Goal: Information Seeking & Learning: Understand process/instructions

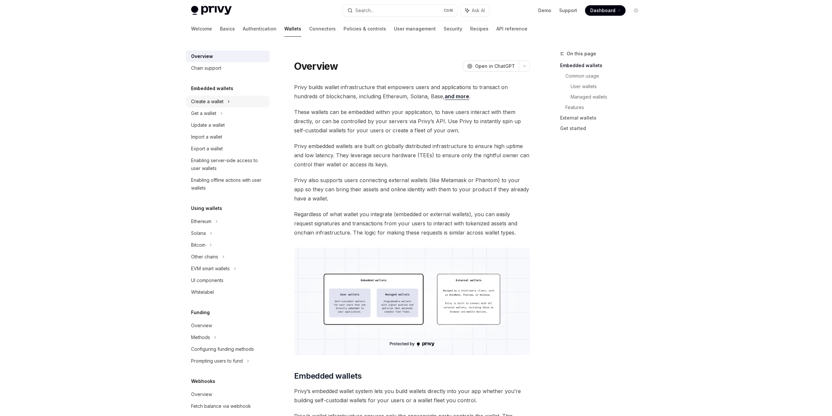
click at [231, 99] on div "Create a wallet" at bounding box center [228, 102] width 84 height 12
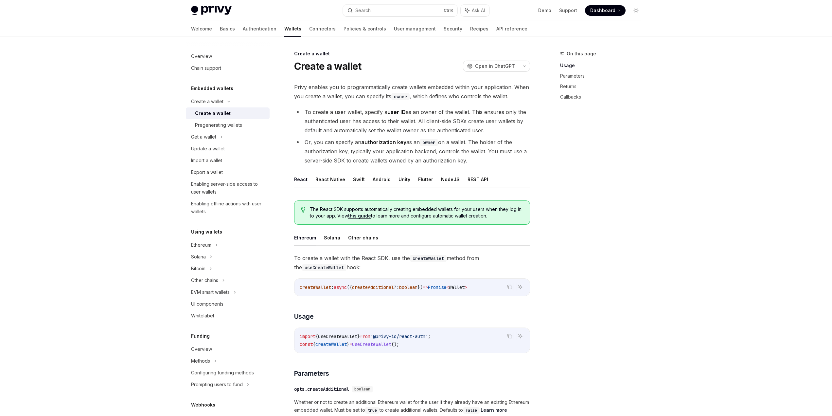
click at [470, 177] on button "REST API" at bounding box center [478, 178] width 21 height 15
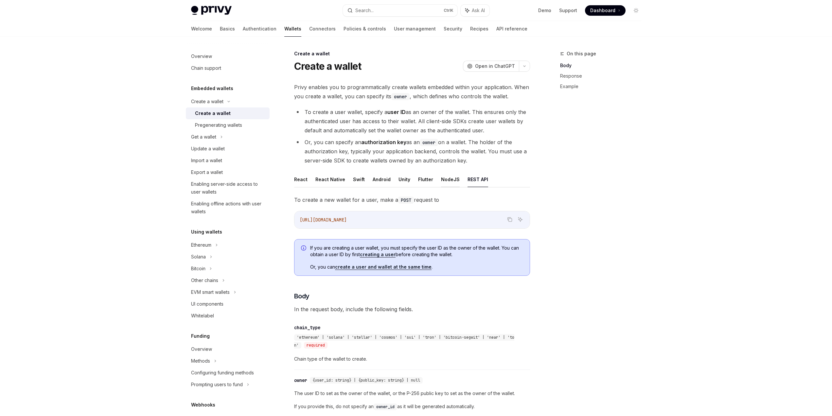
click at [448, 180] on button "NodeJS" at bounding box center [450, 178] width 19 height 15
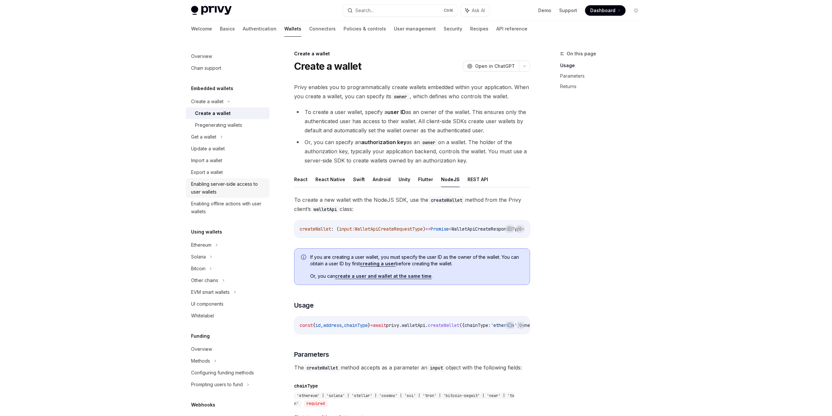
click at [239, 189] on div "Enabling server-side access to user wallets" at bounding box center [228, 188] width 75 height 16
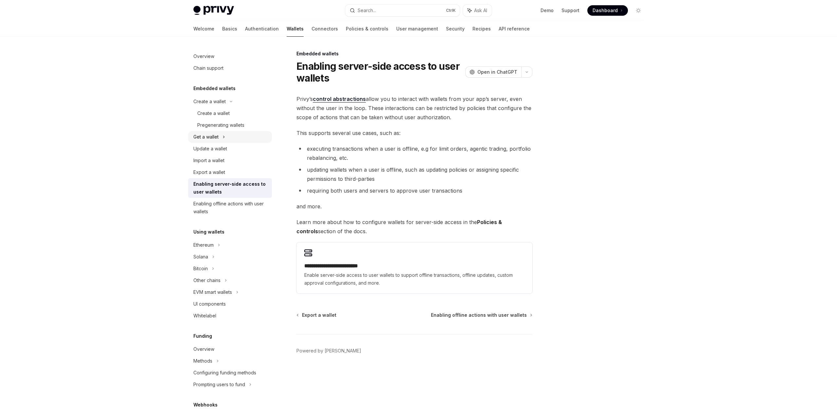
click at [226, 136] on div "Get a wallet" at bounding box center [230, 137] width 84 height 12
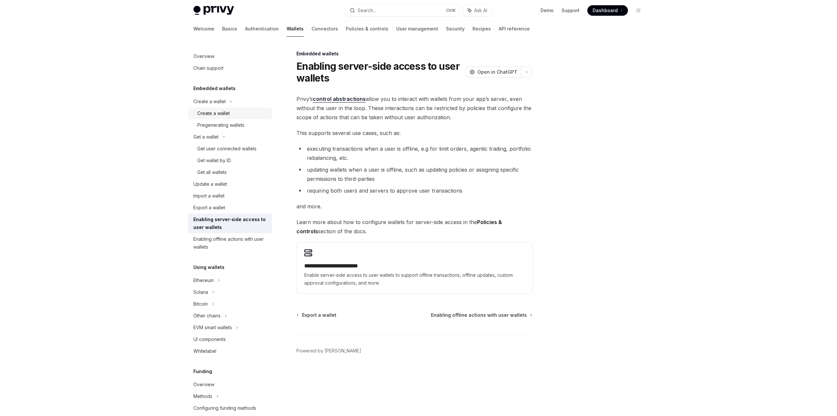
click at [226, 112] on div "Create a wallet" at bounding box center [213, 113] width 32 height 8
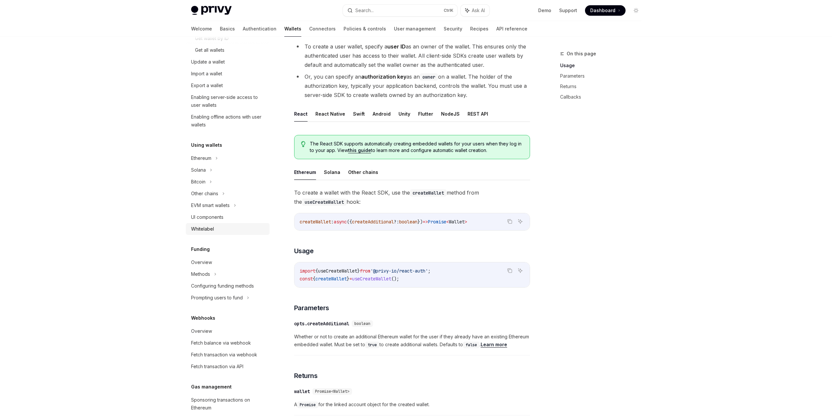
scroll to position [131, 0]
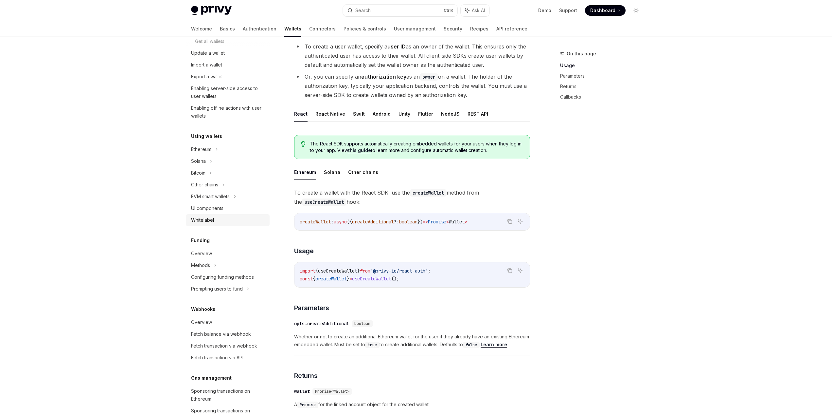
click at [223, 223] on div "Whitelabel" at bounding box center [228, 220] width 75 height 8
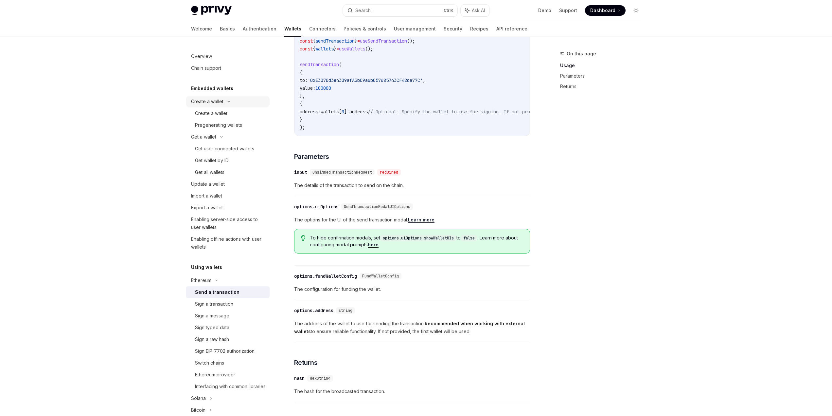
click at [217, 102] on div "Create a wallet" at bounding box center [207, 102] width 32 height 8
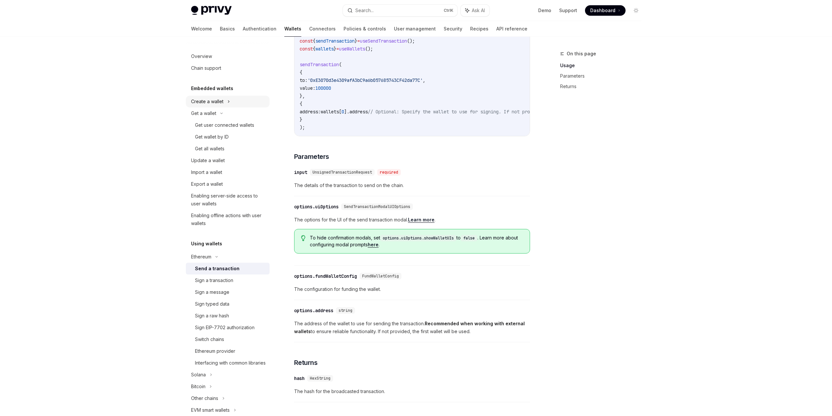
click at [218, 102] on div "Create a wallet" at bounding box center [207, 102] width 32 height 8
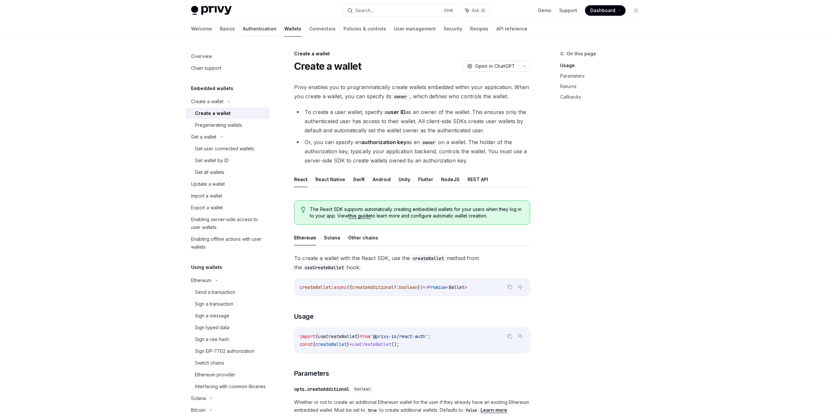
click at [243, 29] on link "Authentication" at bounding box center [260, 29] width 34 height 16
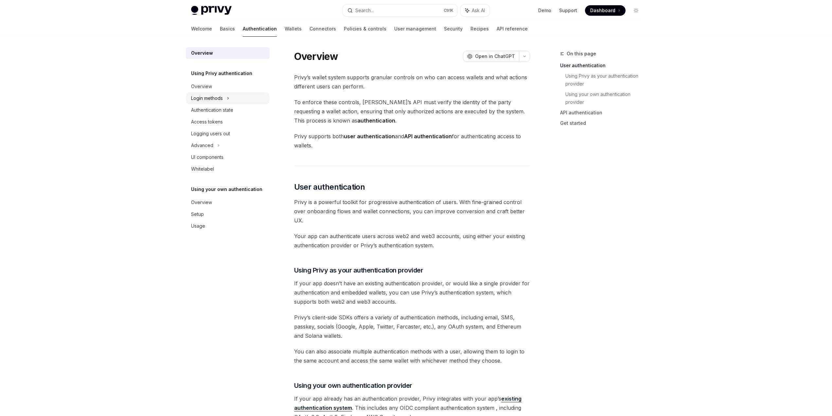
click at [228, 98] on icon at bounding box center [227, 98] width 1 height 2
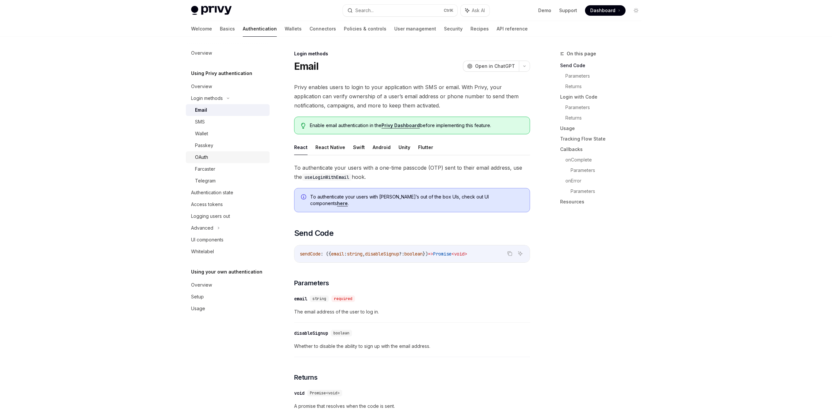
click at [216, 156] on div "OAuth" at bounding box center [230, 157] width 71 height 8
type textarea "*"
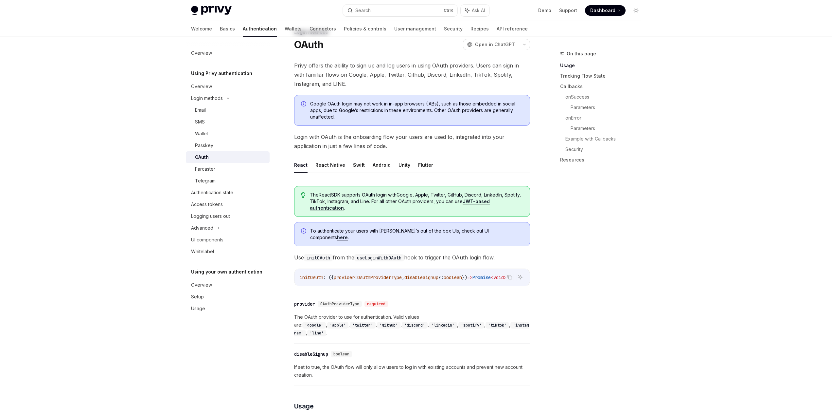
scroll to position [164, 0]
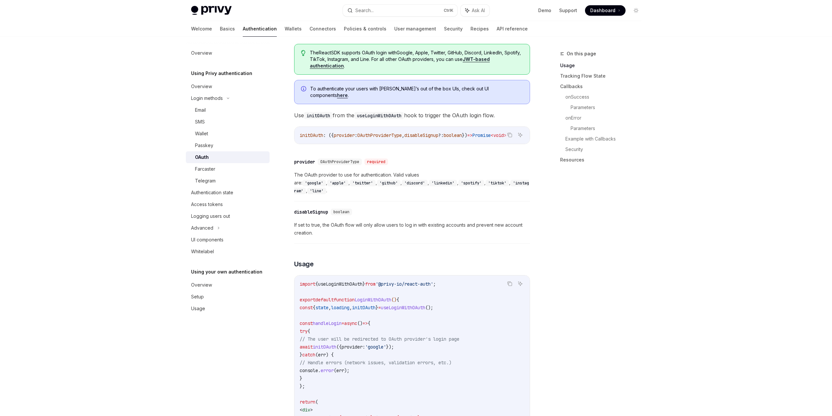
click at [402, 180] on code "'discord'" at bounding box center [415, 183] width 26 height 7
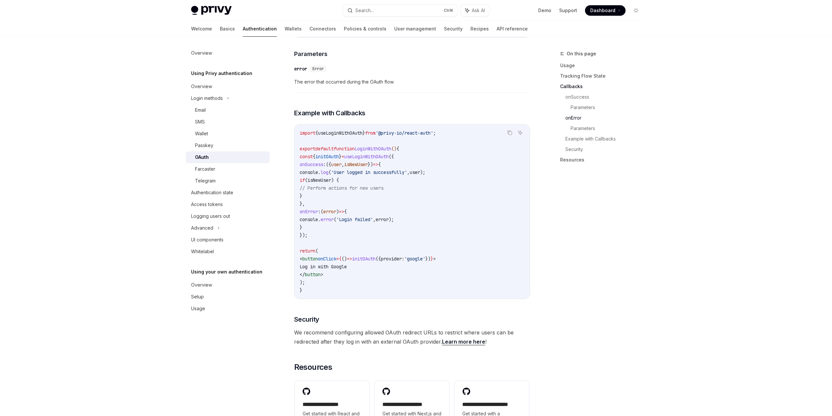
scroll to position [1065, 0]
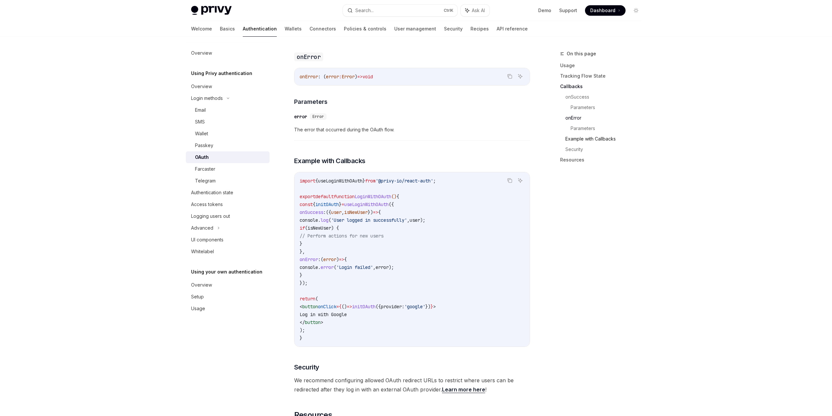
click at [601, 141] on link "Example with Callbacks" at bounding box center [606, 139] width 81 height 10
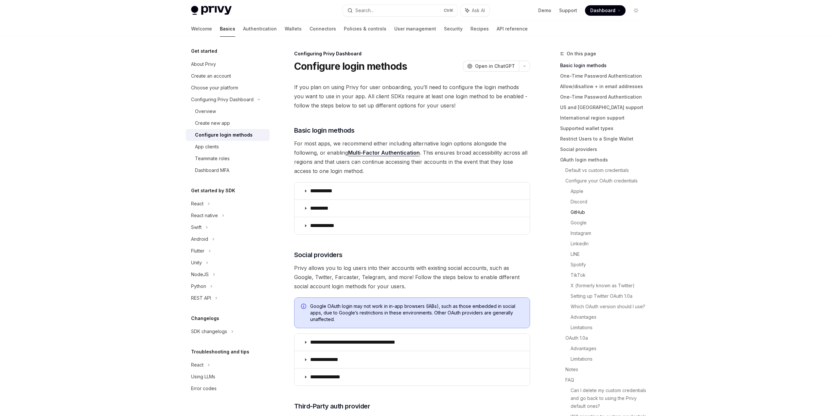
click at [575, 213] on link "GitHub" at bounding box center [609, 212] width 76 height 10
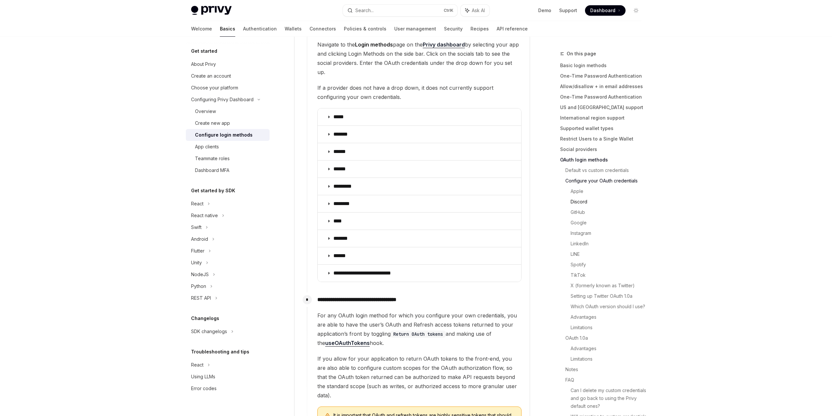
click at [578, 198] on link "Discord" at bounding box center [609, 201] width 76 height 10
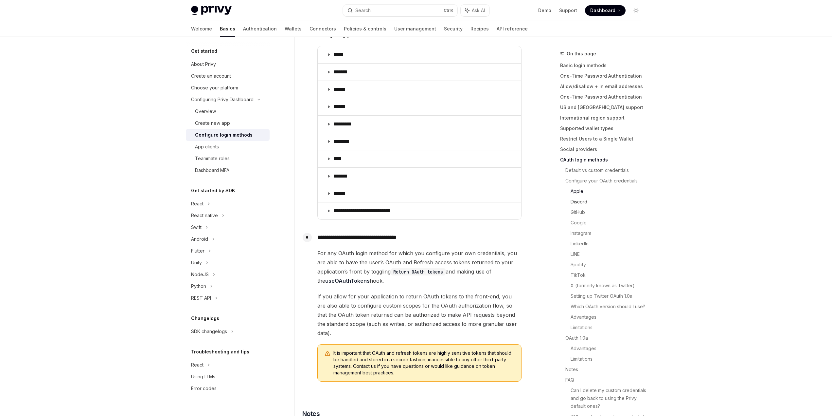
scroll to position [821, 0]
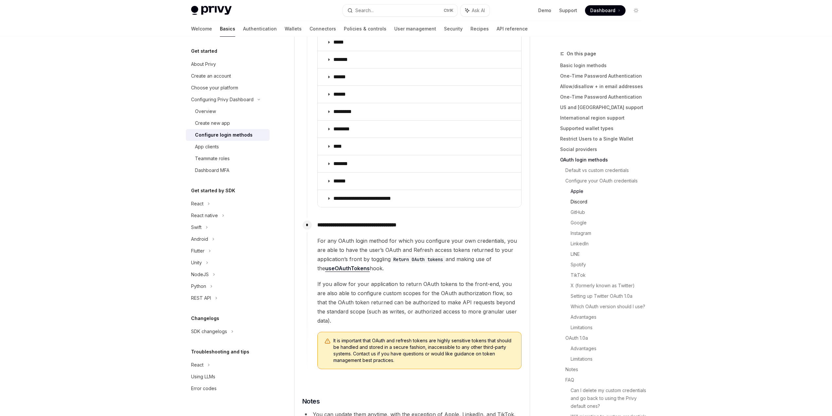
click at [578, 199] on link "Discord" at bounding box center [609, 201] width 76 height 10
click at [332, 51] on summary "*******" at bounding box center [420, 59] width 204 height 17
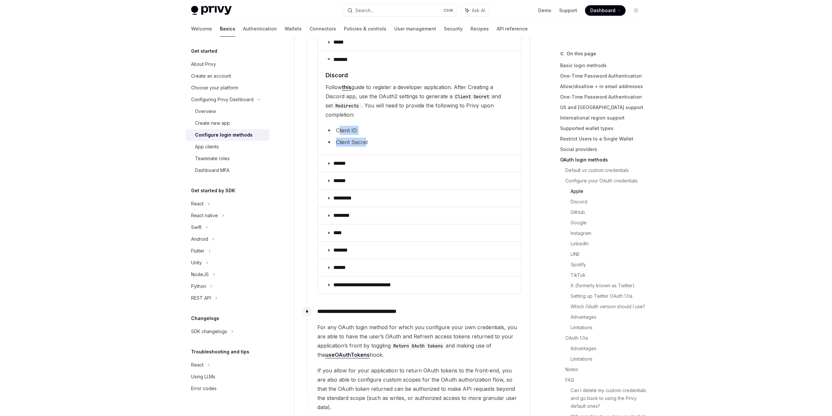
drag, startPoint x: 340, startPoint y: 121, endPoint x: 367, endPoint y: 126, distance: 27.6
click at [366, 126] on ul "Client ID Client Secret" at bounding box center [420, 136] width 188 height 21
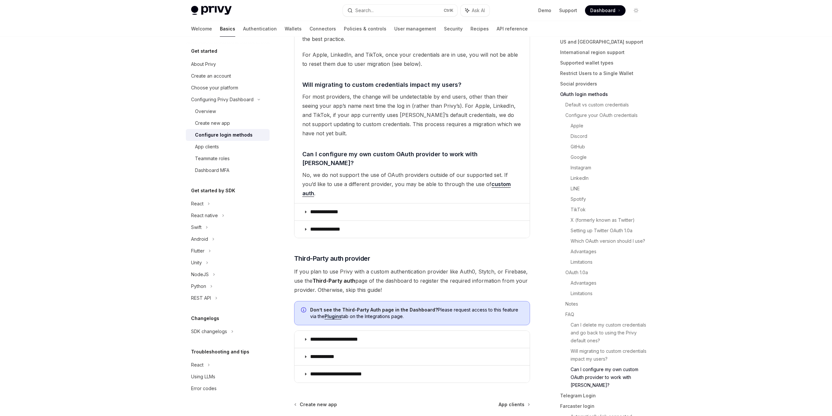
scroll to position [1477, 0]
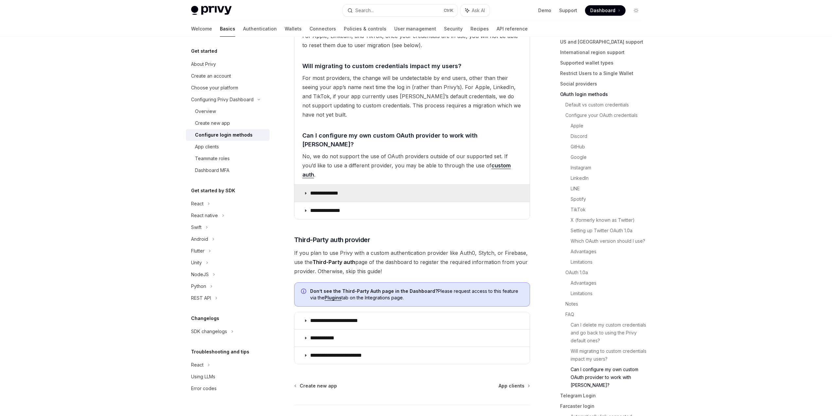
click at [331, 190] on p "**********" at bounding box center [328, 193] width 37 height 7
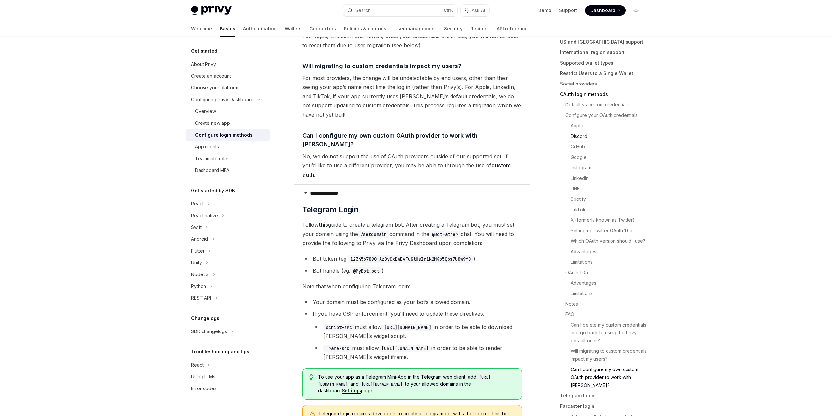
click at [587, 135] on link "Discord" at bounding box center [609, 136] width 76 height 10
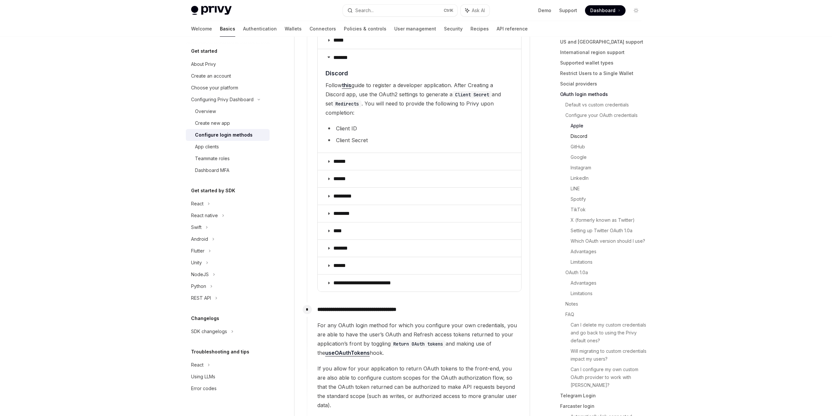
scroll to position [821, 0]
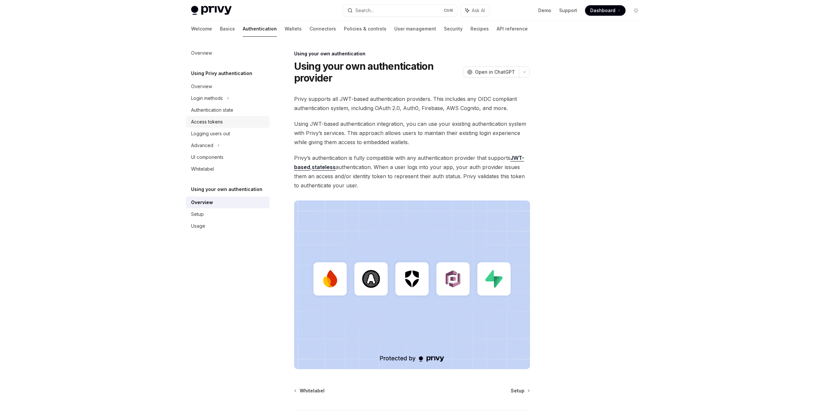
click at [205, 124] on div "Access tokens" at bounding box center [207, 122] width 32 height 8
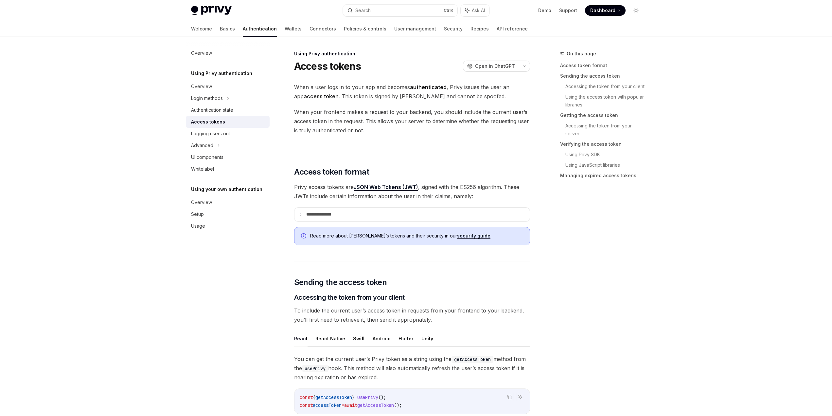
type textarea "*"
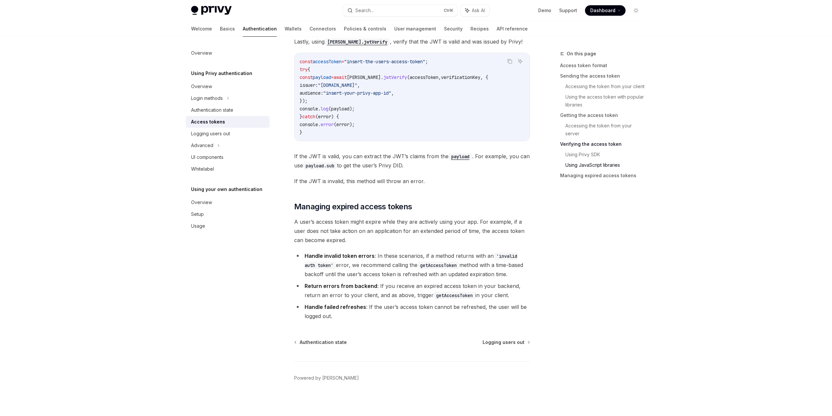
scroll to position [1554, 0]
